Goal: Find specific fact

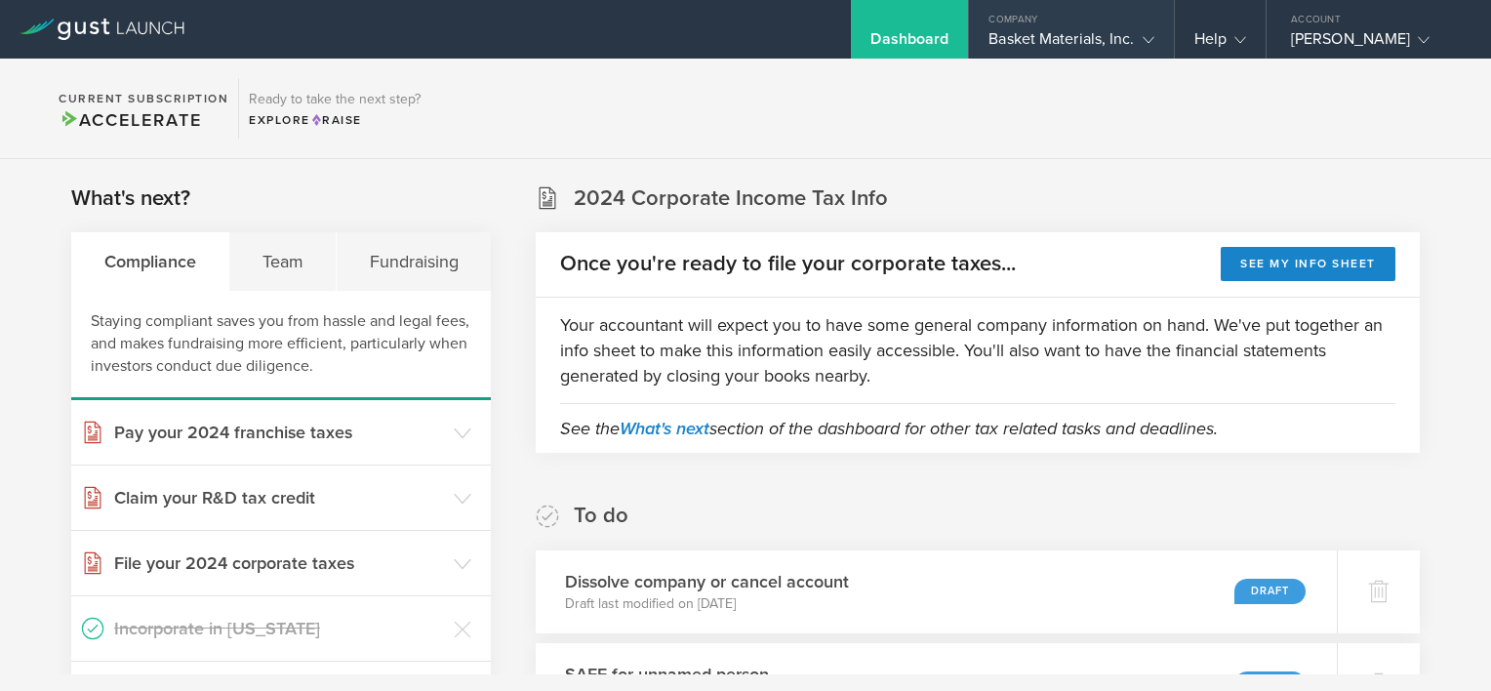
click at [1113, 39] on div "Basket Materials, Inc." at bounding box center [1070, 43] width 165 height 29
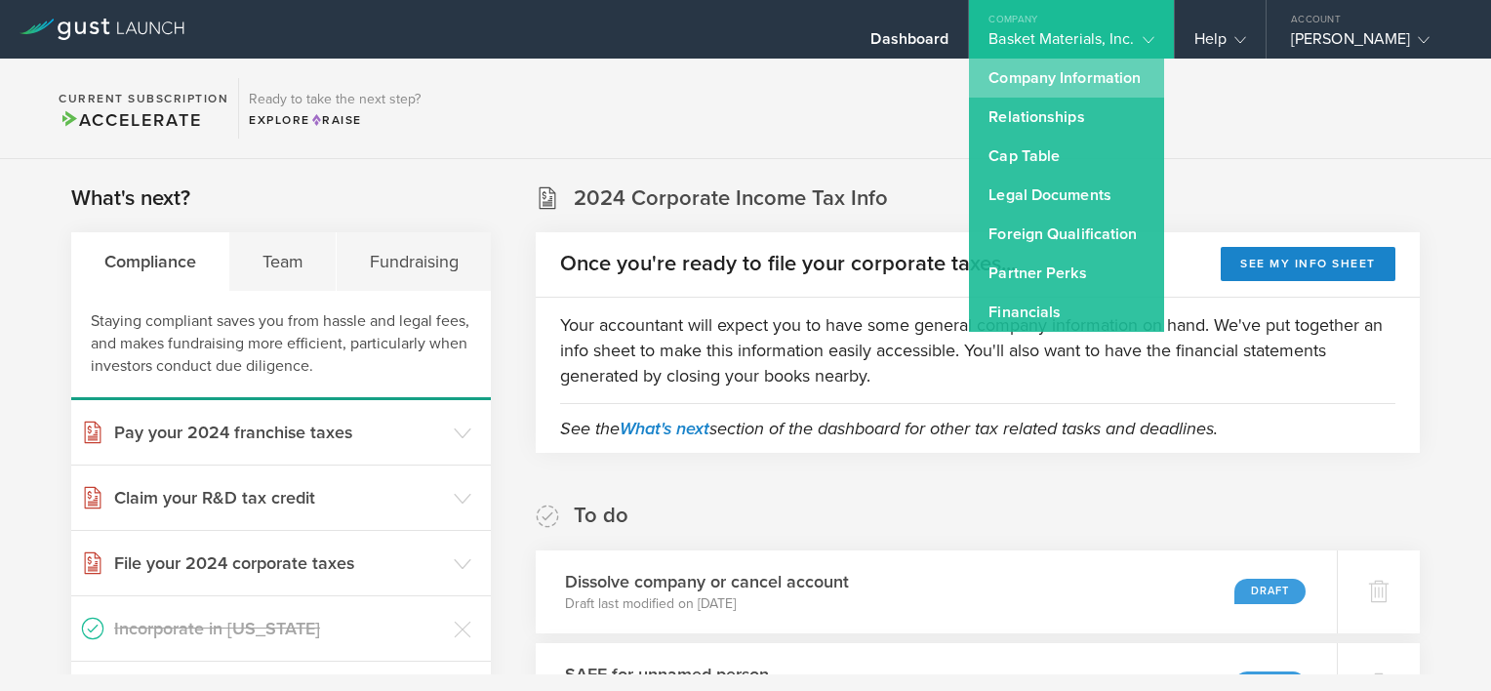
click at [1099, 76] on link "Company Information" at bounding box center [1066, 78] width 195 height 39
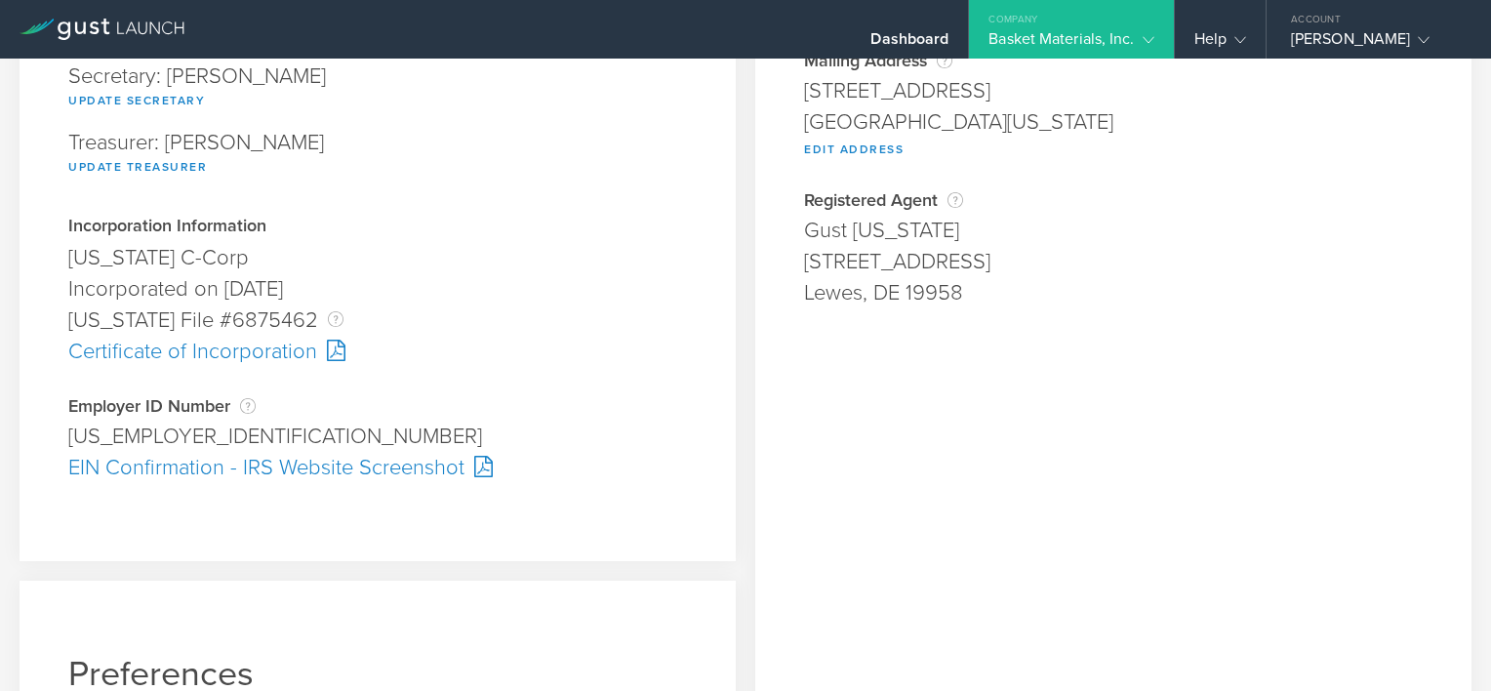
scroll to position [390, 0]
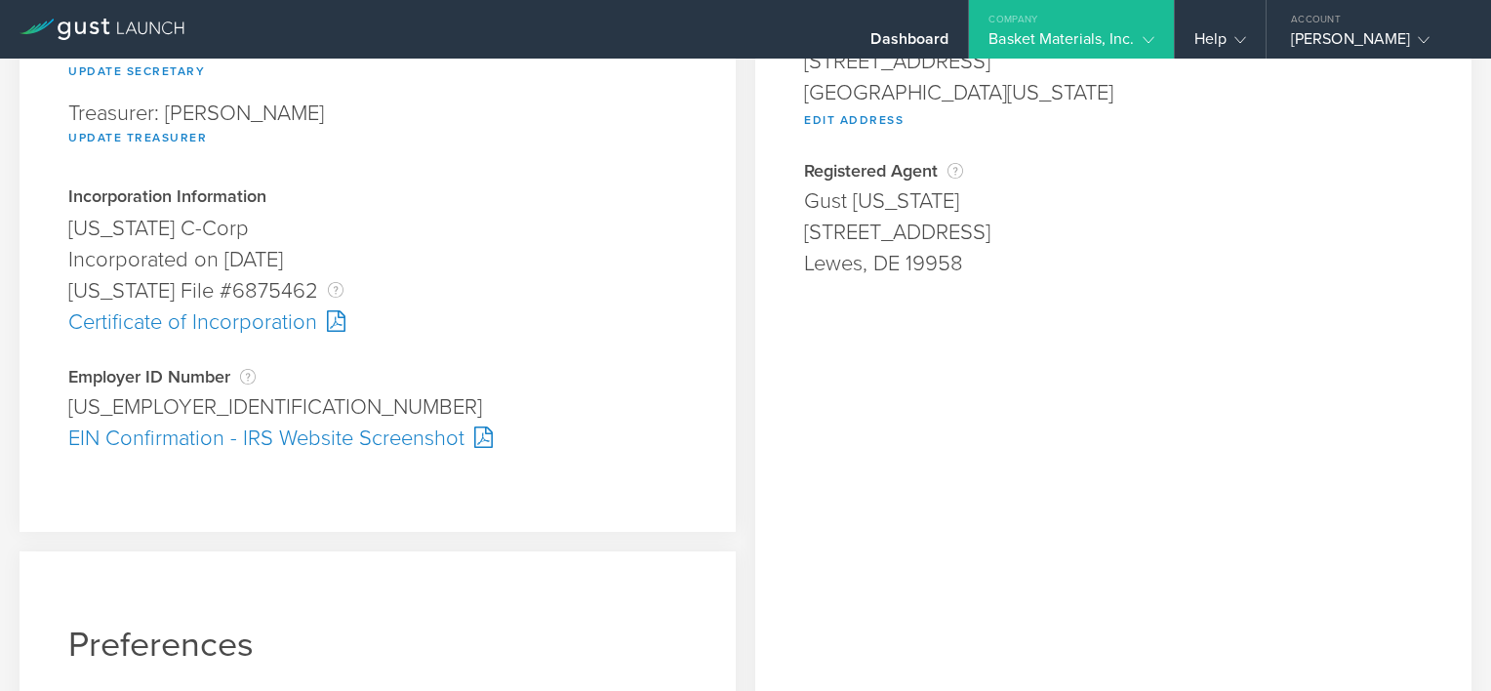
click at [142, 409] on div "[US_EMPLOYER_IDENTIFICATION_NUMBER]" at bounding box center [377, 406] width 618 height 31
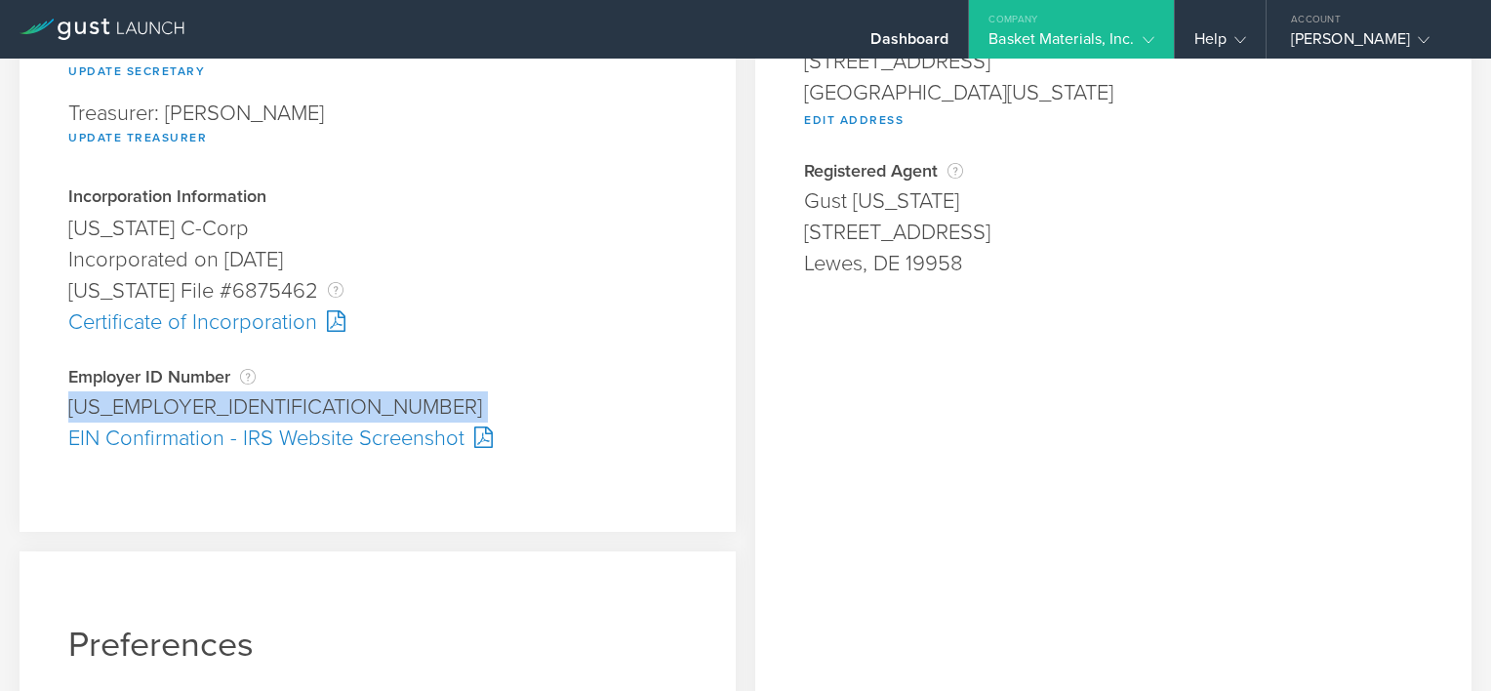
click at [142, 409] on div "[US_EMPLOYER_IDENTIFICATION_NUMBER]" at bounding box center [377, 406] width 618 height 31
copy div "[US_EMPLOYER_IDENTIFICATION_NUMBER] Pending"
